Goal: Task Accomplishment & Management: Manage account settings

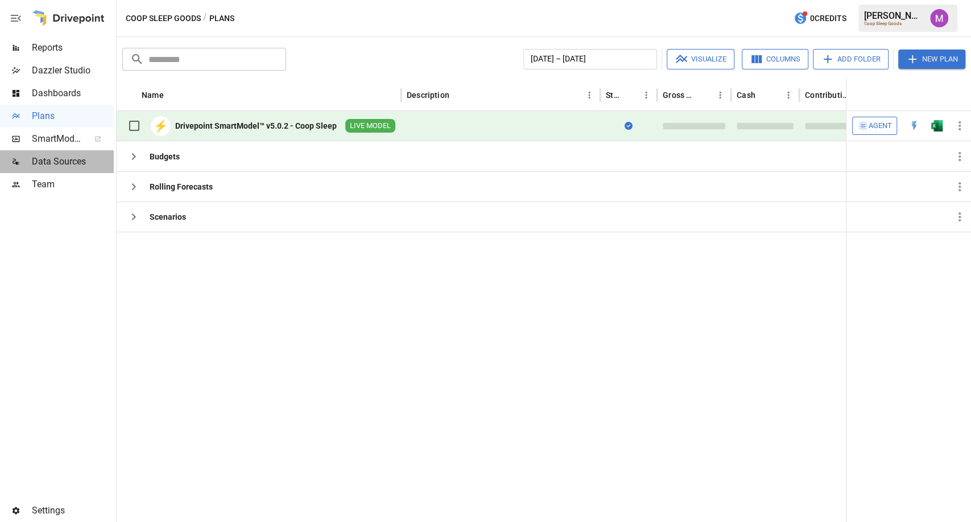
click at [59, 153] on div "Data Sources" at bounding box center [57, 161] width 114 height 23
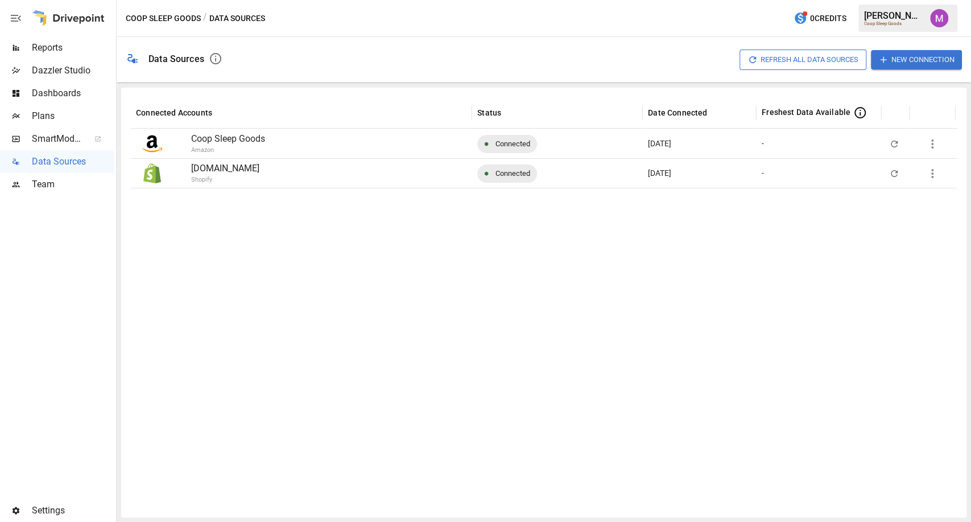
click at [935, 178] on icon "button" at bounding box center [933, 174] width 14 height 14
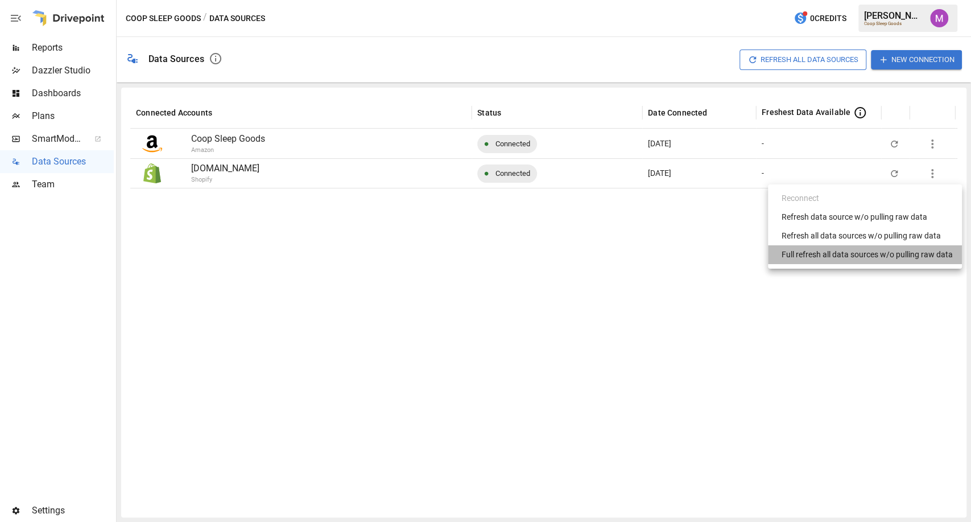
click at [884, 259] on div "Full refresh all data sources w/o pulling raw data" at bounding box center [867, 255] width 171 height 12
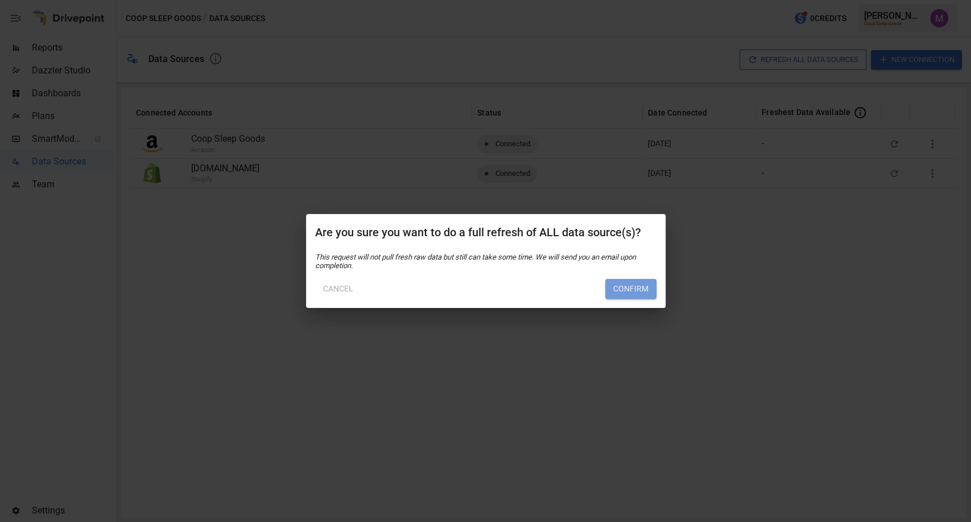
click at [620, 286] on button "Confirm" at bounding box center [630, 289] width 51 height 20
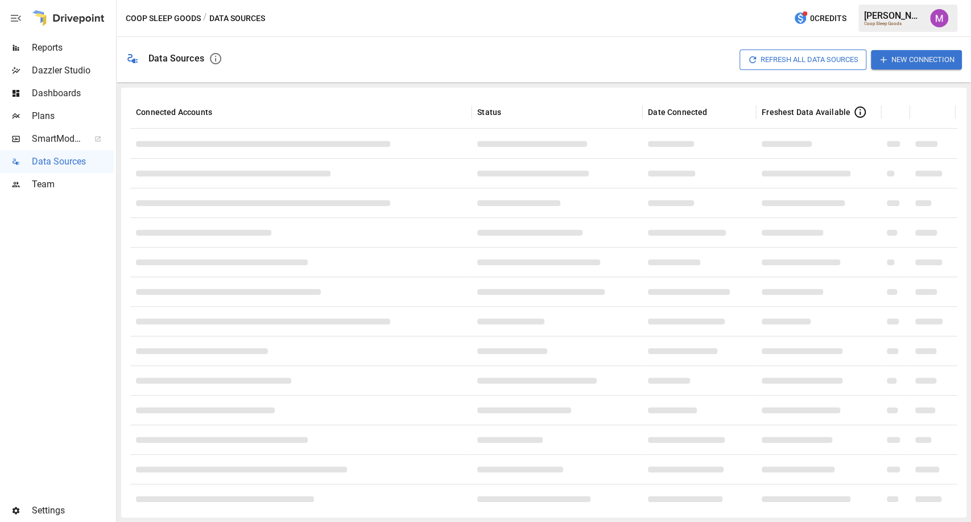
click at [42, 113] on span "Plans" at bounding box center [73, 116] width 82 height 14
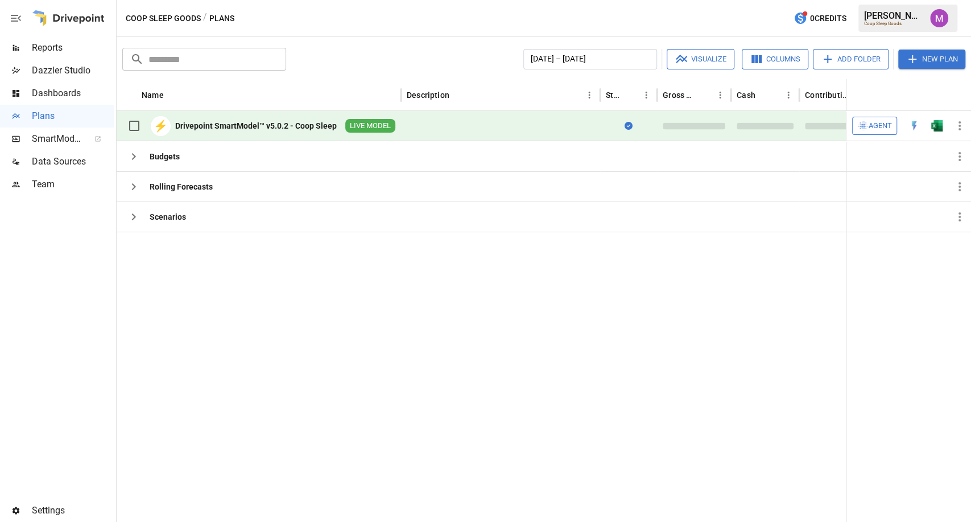
click at [316, 128] on div "Drivepoint SmartModel™ v5.0.2 - Coop Sleep" at bounding box center [256, 125] width 162 height 11
click at [310, 129] on div "Drivepoint SmartModel™ v5.0.2 - Coop Sleep" at bounding box center [256, 125] width 162 height 11
click at [301, 124] on div "Drivepoint SmartModel™ v5.0.2 - Coop Sleep" at bounding box center [256, 125] width 162 height 11
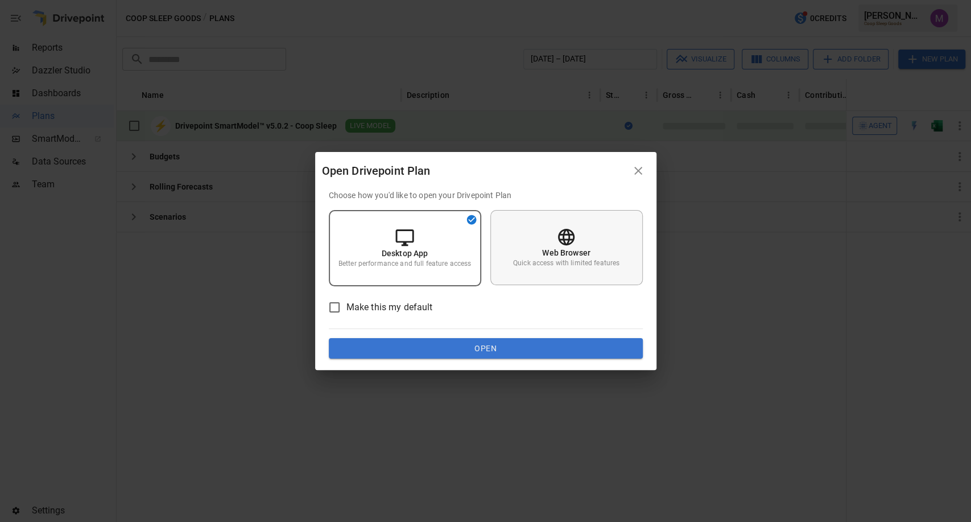
click at [587, 246] on div "Web Browser Quick access with limited features" at bounding box center [566, 247] width 152 height 75
click at [528, 350] on button "Open" at bounding box center [486, 348] width 314 height 20
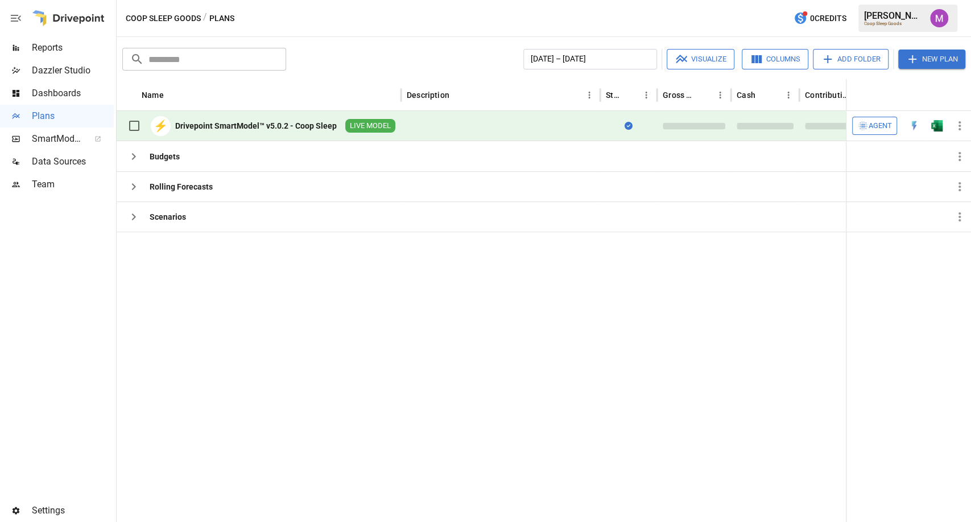
click at [55, 160] on span "Data Sources" at bounding box center [73, 162] width 82 height 14
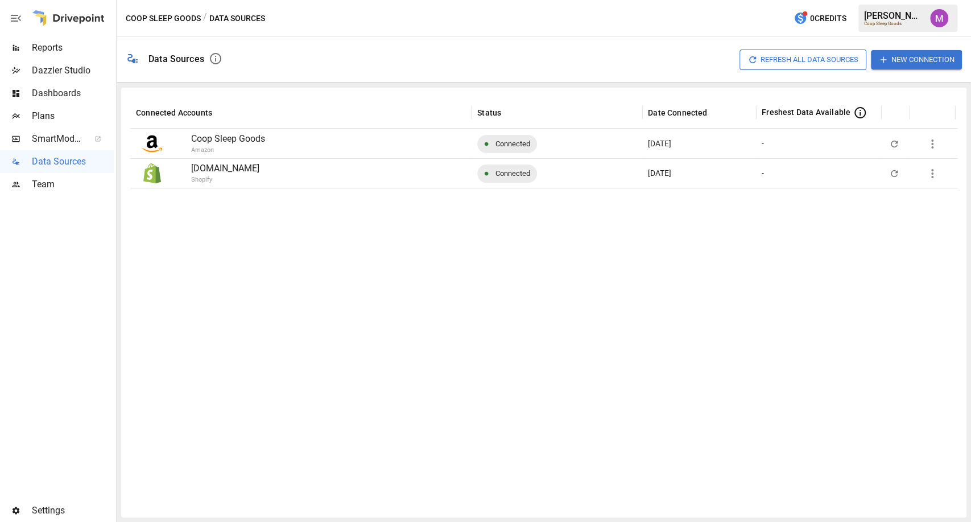
click at [61, 184] on span "Team" at bounding box center [73, 185] width 82 height 14
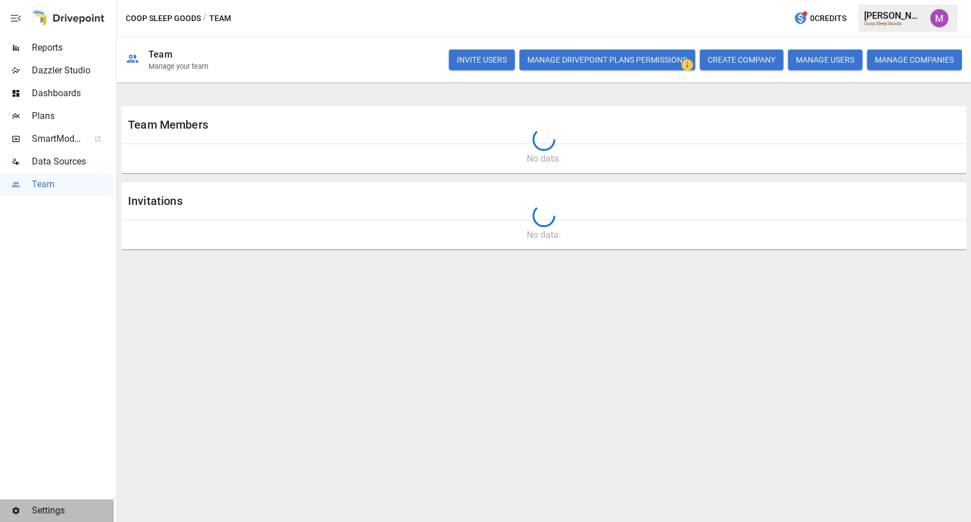
click at [43, 509] on span "Settings" at bounding box center [73, 511] width 82 height 14
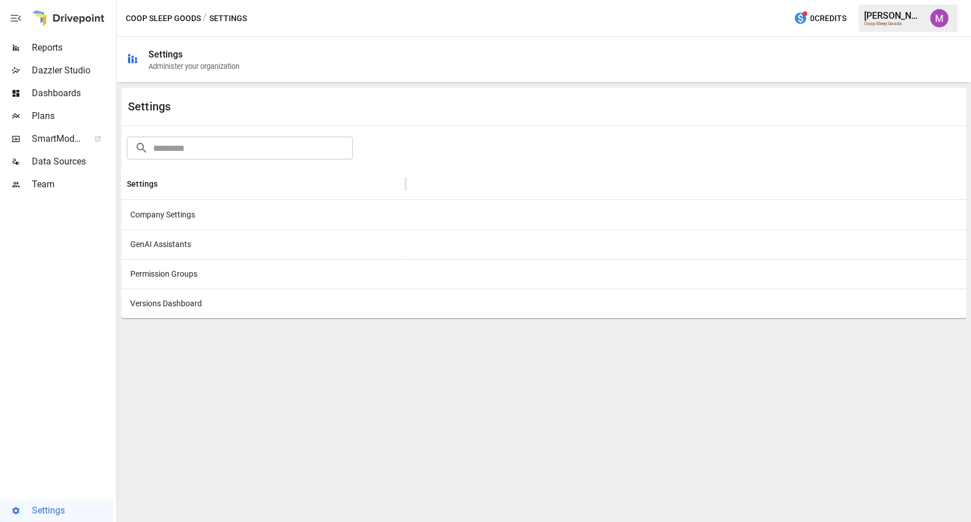
click at [185, 220] on div "Company Settings" at bounding box center [263, 215] width 284 height 30
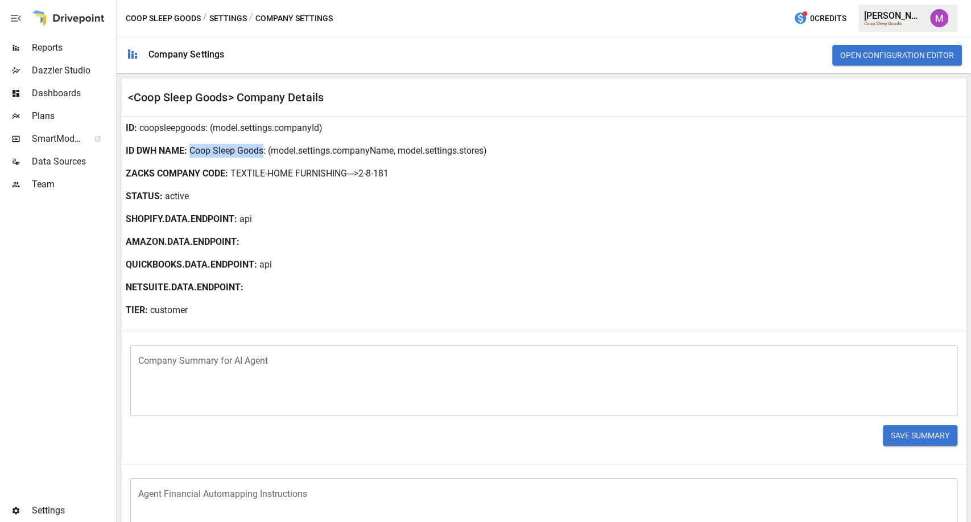
drag, startPoint x: 263, startPoint y: 152, endPoint x: 189, endPoint y: 152, distance: 74.5
click at [189, 152] on p "Coop Sleep Goods" at bounding box center [226, 151] width 74 height 14
copy p "Coop Sleep Goods"
